Goal: Task Accomplishment & Management: Use online tool/utility

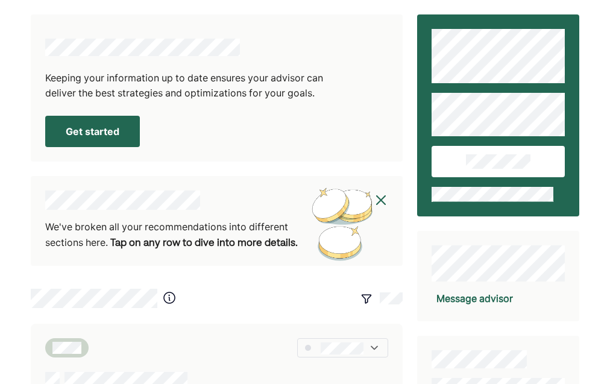
click at [77, 134] on button "Get started" at bounding box center [92, 131] width 95 height 31
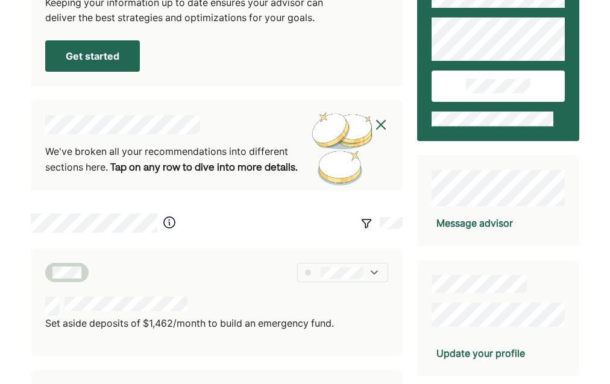
scroll to position [60, 0]
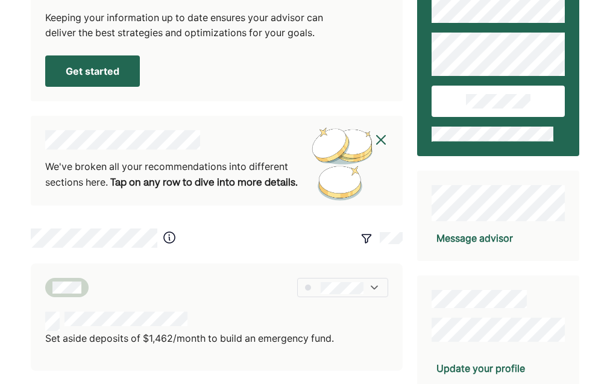
click at [93, 82] on button "Get started" at bounding box center [92, 70] width 95 height 31
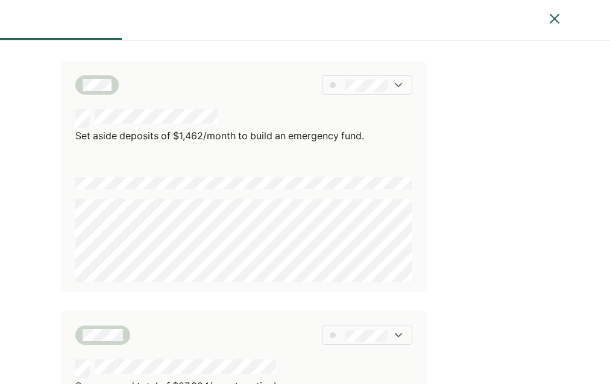
scroll to position [57, 0]
